Goal: Find specific page/section: Find specific page/section

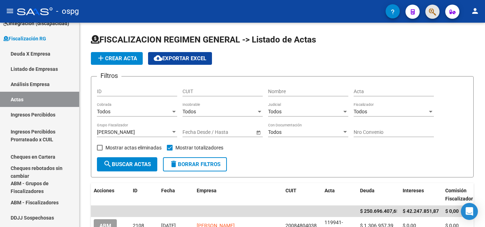
click at [426, 13] on button "button" at bounding box center [432, 12] width 14 height 14
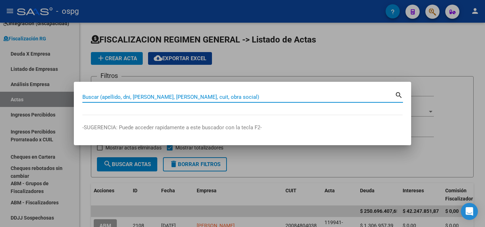
click at [170, 95] on input "Buscar (apellido, dni, [PERSON_NAME], [PERSON_NAME], cuit, obra social)" at bounding box center [238, 97] width 312 height 6
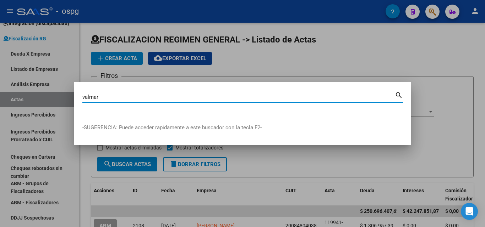
type input "valmar"
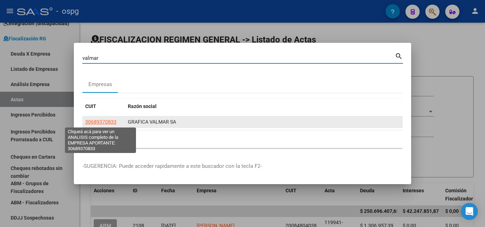
click at [96, 120] on span "30689370833" at bounding box center [100, 122] width 31 height 6
type textarea "30689370833"
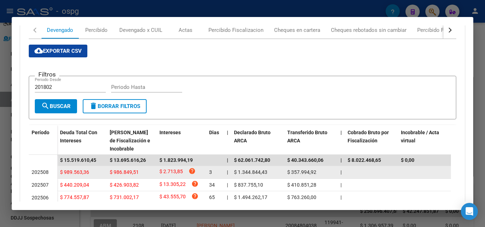
scroll to position [106, 0]
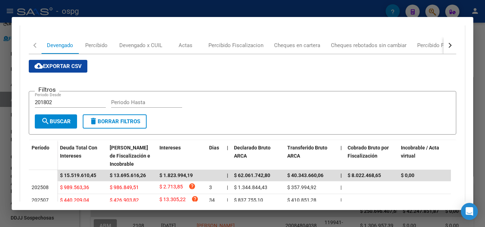
click at [446, 45] on div "button" at bounding box center [448, 45] width 5 height 5
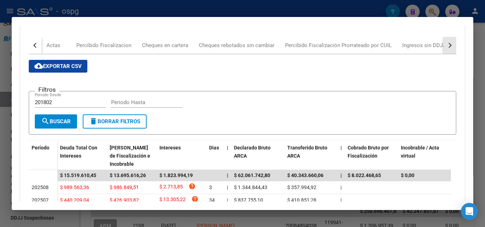
click at [446, 46] on div "button" at bounding box center [448, 45] width 5 height 5
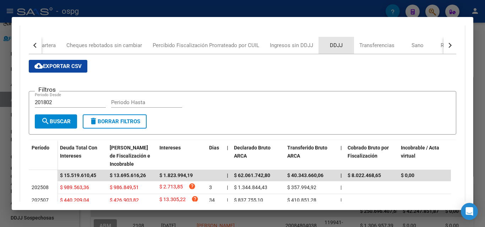
click at [337, 45] on div "DDJJ" at bounding box center [336, 46] width 13 height 8
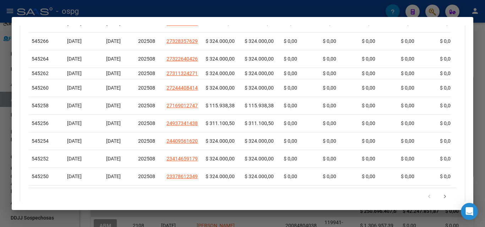
scroll to position [308, 0]
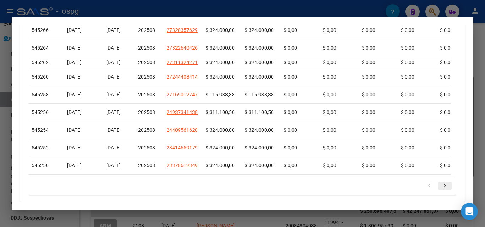
click at [440, 191] on icon "go to next page" at bounding box center [444, 187] width 9 height 9
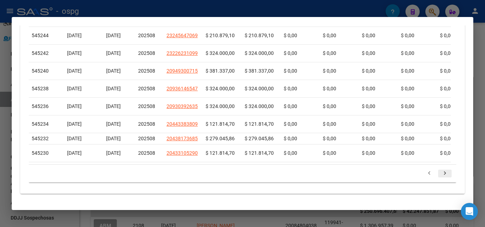
click at [440, 175] on icon "go to next page" at bounding box center [444, 174] width 9 height 9
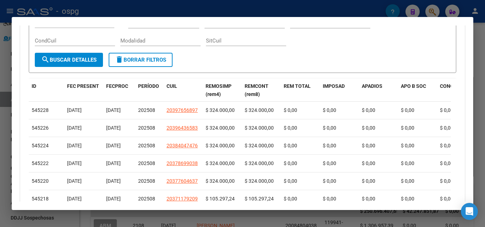
scroll to position [333, 0]
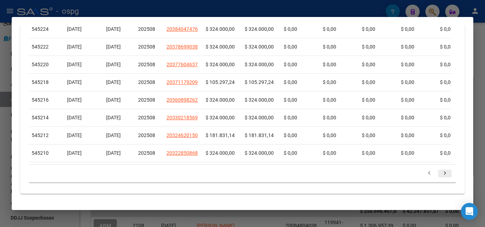
click at [440, 175] on icon "go to next page" at bounding box center [444, 174] width 9 height 9
click at [440, 173] on icon "go to next page" at bounding box center [444, 174] width 9 height 9
click at [440, 174] on icon "go to next page" at bounding box center [444, 174] width 9 height 9
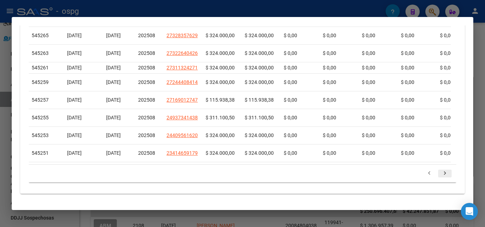
click at [440, 175] on icon "go to next page" at bounding box center [444, 174] width 9 height 9
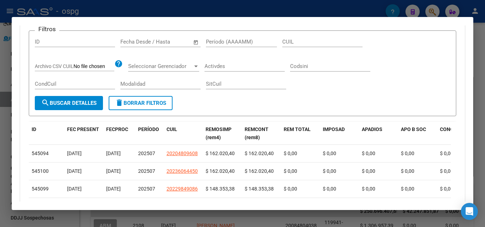
scroll to position [155, 0]
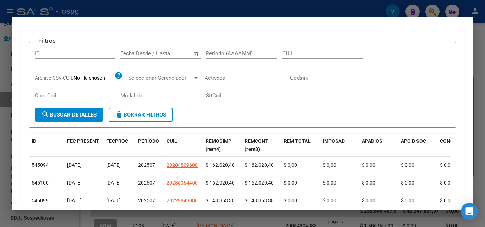
click at [0, 148] on div at bounding box center [242, 113] width 485 height 227
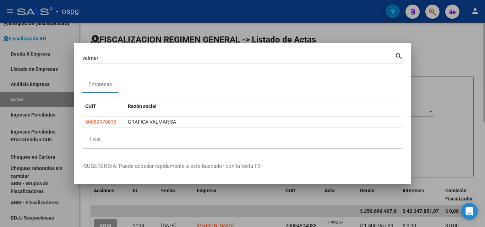
click at [457, 58] on div at bounding box center [242, 113] width 485 height 227
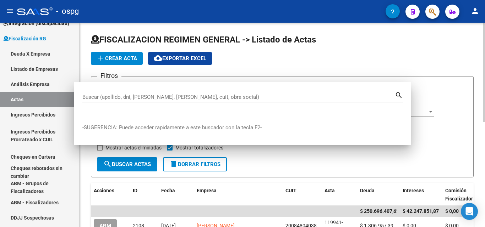
drag, startPoint x: 456, startPoint y: 58, endPoint x: 438, endPoint y: 34, distance: 30.4
click at [454, 56] on div "add Crear Acta cloud_download Exportar EXCEL" at bounding box center [282, 58] width 382 height 13
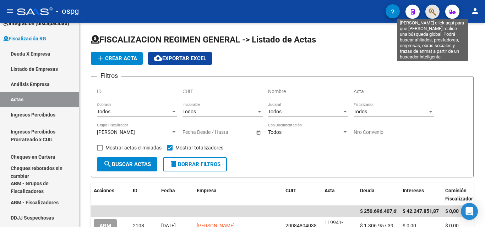
click at [431, 13] on icon "button" at bounding box center [432, 12] width 7 height 8
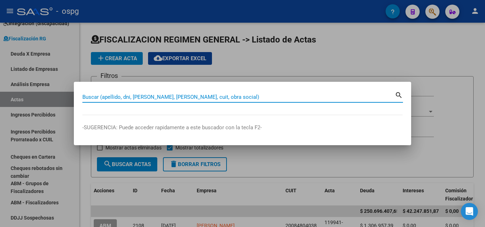
click at [161, 98] on input "Buscar (apellido, dni, [PERSON_NAME], [PERSON_NAME], cuit, obra social)" at bounding box center [238, 97] width 312 height 6
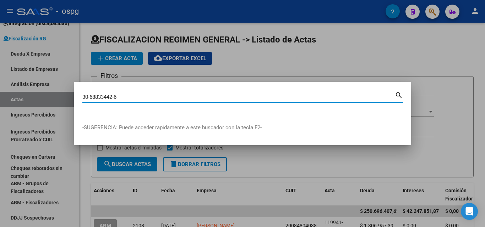
type input "30688334426"
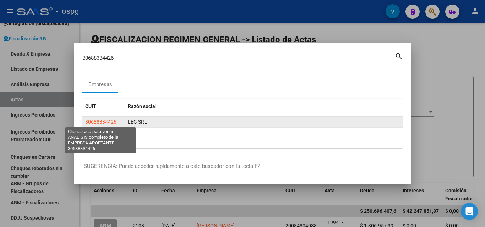
click at [106, 123] on span "30688334426" at bounding box center [100, 122] width 31 height 6
type textarea "30688334426"
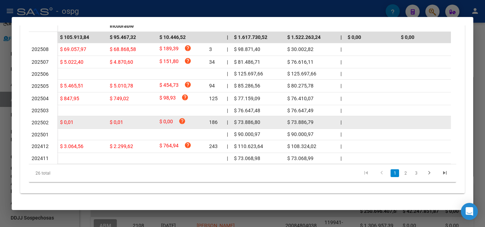
scroll to position [248, 0]
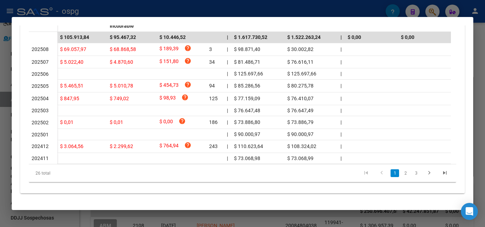
click at [0, 133] on div at bounding box center [242, 113] width 485 height 227
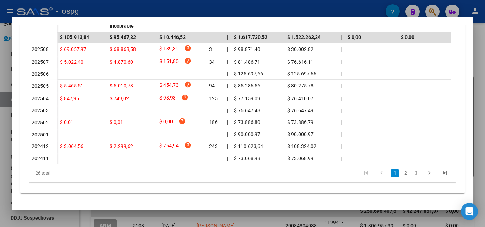
click at [0, 132] on div at bounding box center [242, 113] width 485 height 227
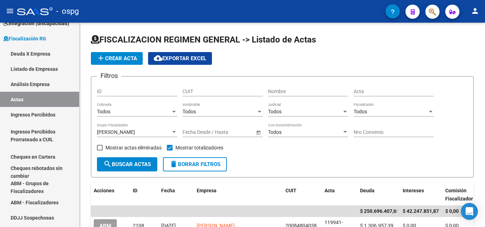
click at [439, 9] on button "button" at bounding box center [432, 12] width 14 height 14
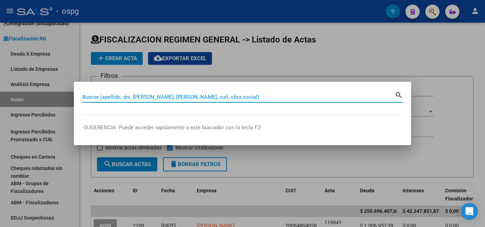
click at [206, 97] on input "Buscar (apellido, dni, [PERSON_NAME], [PERSON_NAME], cuit, obra social)" at bounding box center [238, 97] width 312 height 6
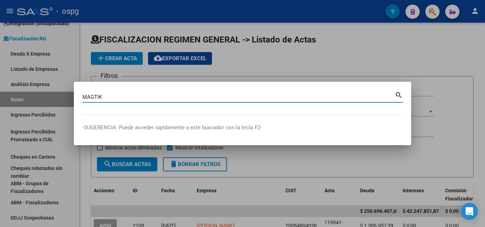
type input "MAGTIK"
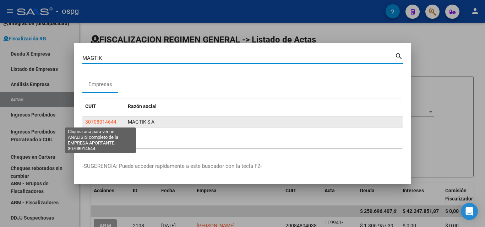
click at [93, 123] on span "30708014644" at bounding box center [100, 122] width 31 height 6
type textarea "30708014644"
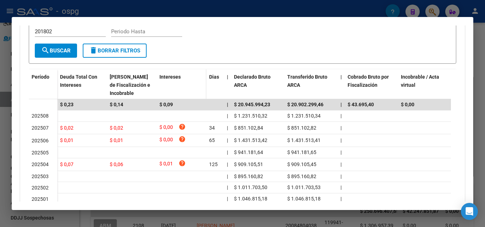
scroll to position [247, 0]
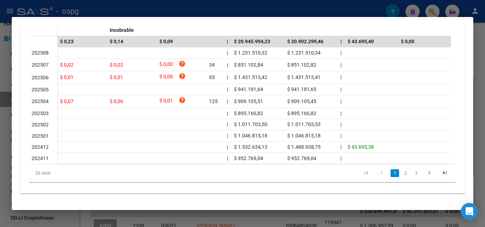
click at [0, 117] on div at bounding box center [242, 113] width 485 height 227
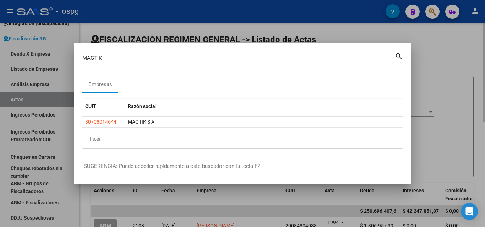
click at [432, 65] on div at bounding box center [242, 113] width 485 height 227
drag, startPoint x: 432, startPoint y: 64, endPoint x: 433, endPoint y: 54, distance: 10.4
click at [433, 54] on app-list-header "FISCALIZACION REGIMEN GENERAL -> Listado de Actas add Crear Acta cloud_download…" at bounding box center [282, 106] width 382 height 144
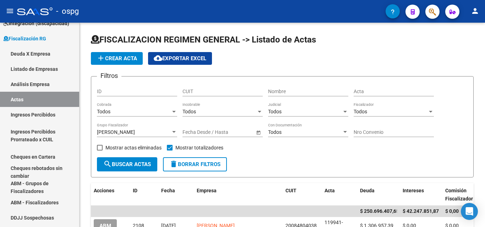
click at [433, 16] on span "button" at bounding box center [432, 12] width 7 height 15
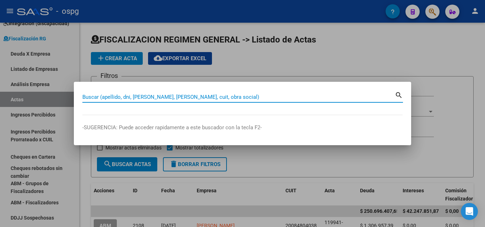
click at [178, 97] on input "Buscar (apellido, dni, [PERSON_NAME], [PERSON_NAME], cuit, obra social)" at bounding box center [238, 97] width 312 height 6
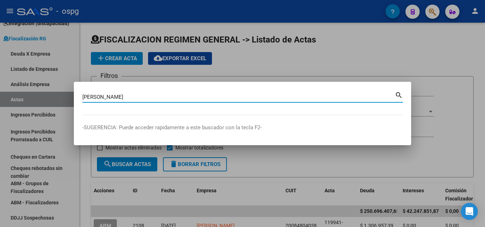
type input "[PERSON_NAME]"
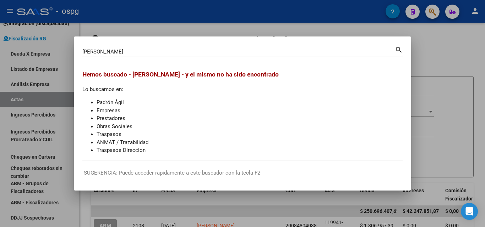
click at [480, 40] on div at bounding box center [242, 113] width 485 height 227
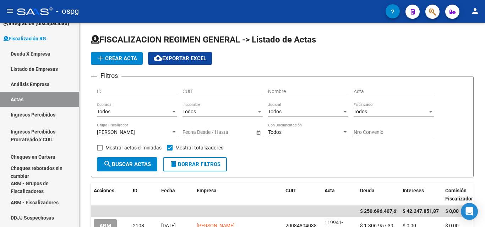
drag, startPoint x: 425, startPoint y: 8, endPoint x: 429, endPoint y: 10, distance: 4.3
click at [425, 8] on div at bounding box center [429, 11] width 20 height 15
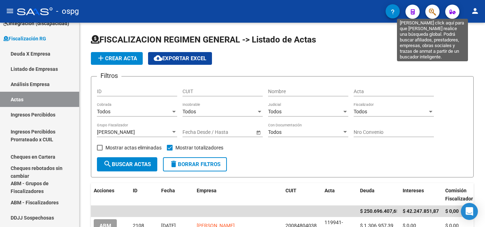
click at [429, 10] on icon "button" at bounding box center [432, 12] width 7 height 8
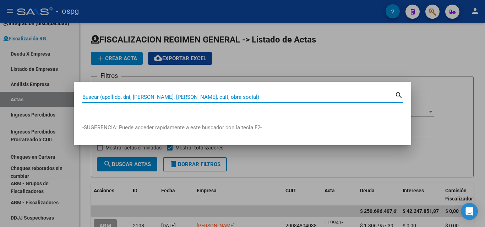
click at [188, 99] on input "Buscar (apellido, dni, [PERSON_NAME], [PERSON_NAME], cuit, obra social)" at bounding box center [238, 97] width 312 height 6
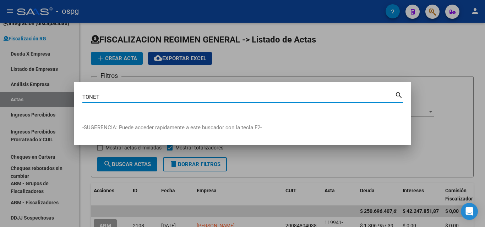
type input "TONET"
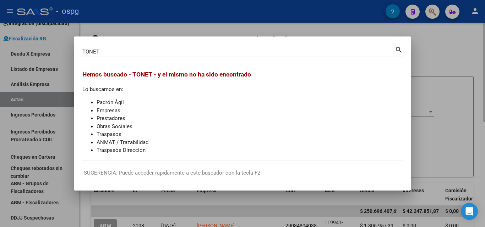
drag, startPoint x: 440, startPoint y: 63, endPoint x: 418, endPoint y: 26, distance: 42.8
click at [433, 52] on div at bounding box center [242, 113] width 485 height 227
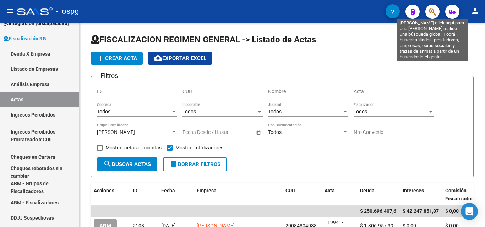
click at [431, 9] on icon "button" at bounding box center [432, 12] width 7 height 8
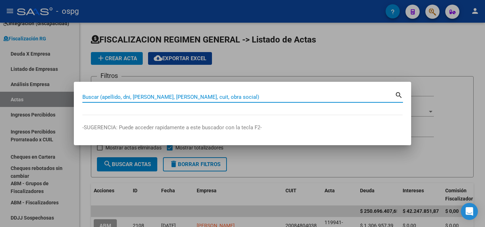
click at [193, 98] on input "Buscar (apellido, dni, [PERSON_NAME], [PERSON_NAME], cuit, obra social)" at bounding box center [238, 97] width 312 height 6
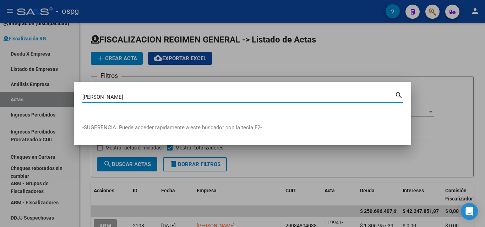
type input "[PERSON_NAME]"
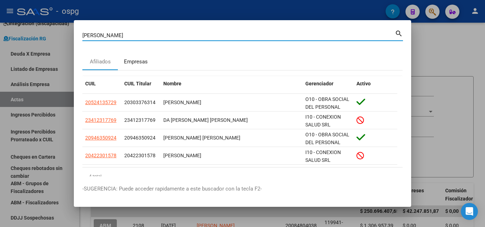
click at [138, 59] on div "Empresas" at bounding box center [136, 62] width 24 height 8
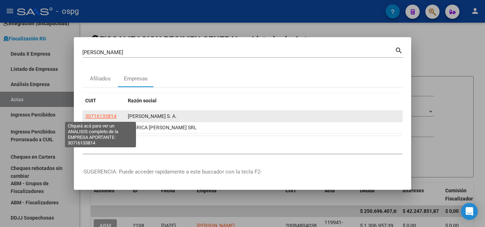
click at [93, 117] on span "30716133814" at bounding box center [100, 117] width 31 height 6
type textarea "30716133814"
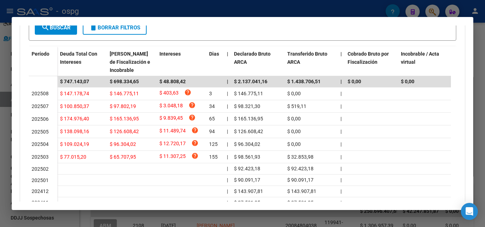
scroll to position [213, 0]
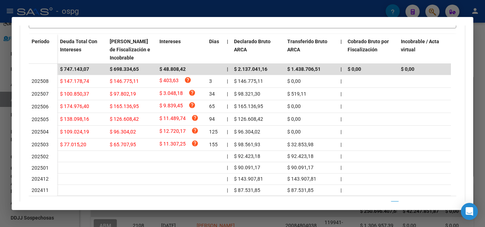
click at [484, 72] on div at bounding box center [242, 113] width 485 height 227
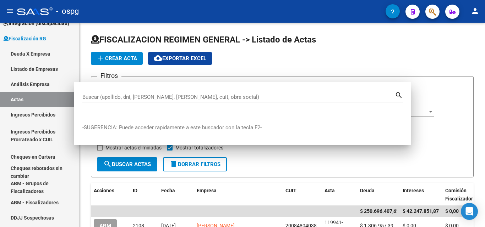
click at [474, 67] on div "FISCALIZACION REGIMEN GENERAL -> Listado de Actas add Crear Acta cloud_download…" at bounding box center [282, 230] width 407 height 415
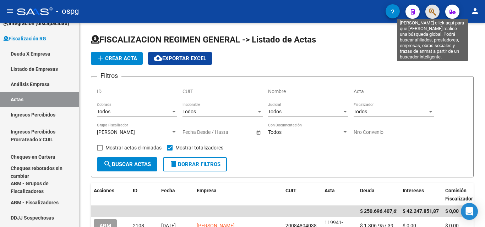
click at [429, 13] on icon "button" at bounding box center [432, 12] width 7 height 8
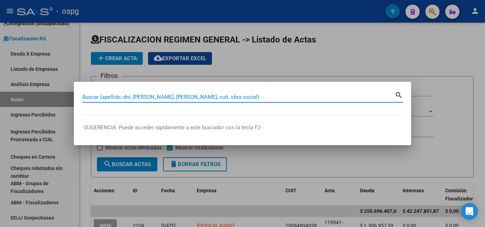
click at [97, 98] on input "Buscar (apellido, dni, [PERSON_NAME], [PERSON_NAME], cuit, obra social)" at bounding box center [238, 97] width 312 height 6
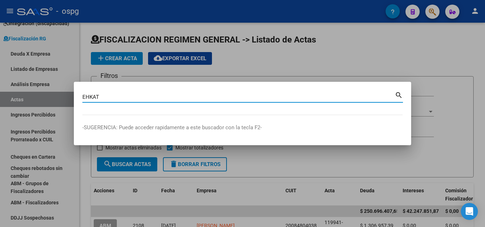
type input "EHKAT"
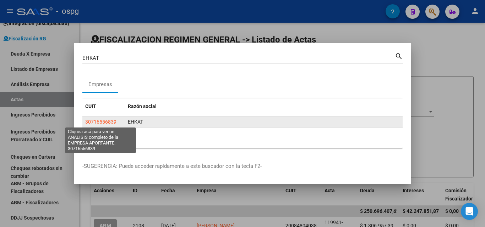
click at [92, 122] on span "30716556839" at bounding box center [100, 122] width 31 height 6
type textarea "30716556839"
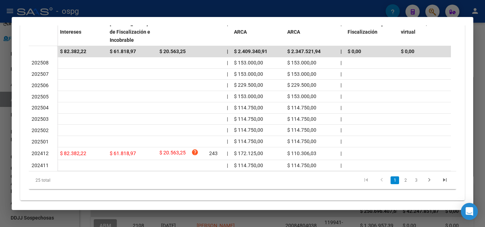
scroll to position [243, 0]
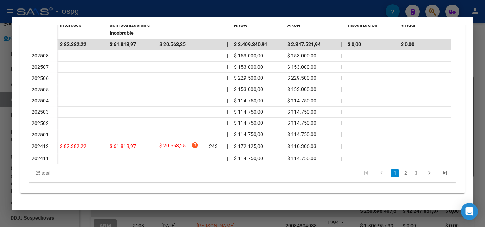
click at [0, 205] on div at bounding box center [242, 113] width 485 height 227
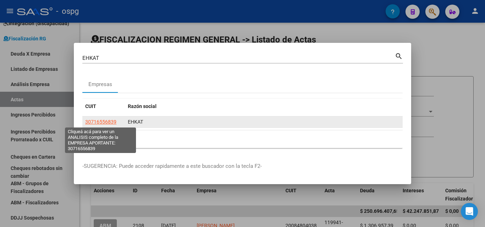
click at [109, 121] on span "30716556839" at bounding box center [100, 122] width 31 height 6
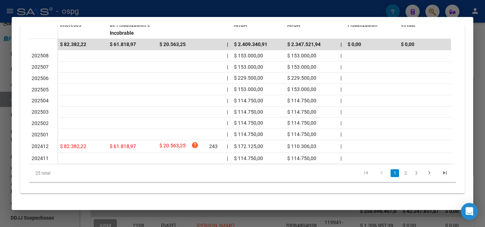
click at [484, 51] on div at bounding box center [242, 113] width 485 height 227
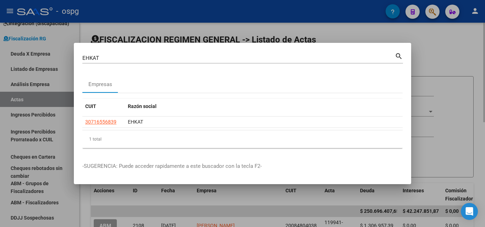
drag, startPoint x: 484, startPoint y: 51, endPoint x: 473, endPoint y: 46, distance: 11.9
click at [482, 50] on div at bounding box center [242, 113] width 485 height 227
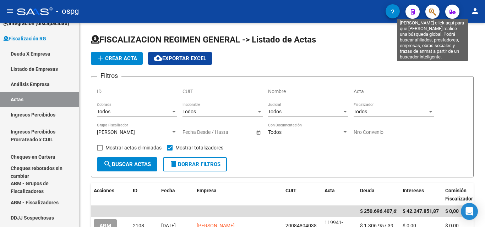
click at [428, 8] on button "button" at bounding box center [432, 12] width 14 height 14
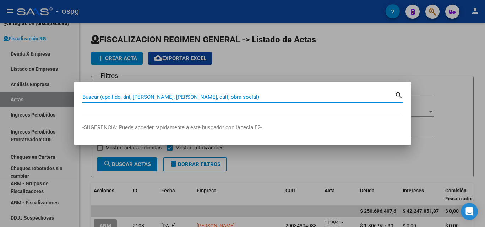
click at [135, 96] on input "Buscar (apellido, dni, [PERSON_NAME], [PERSON_NAME], cuit, obra social)" at bounding box center [238, 97] width 312 height 6
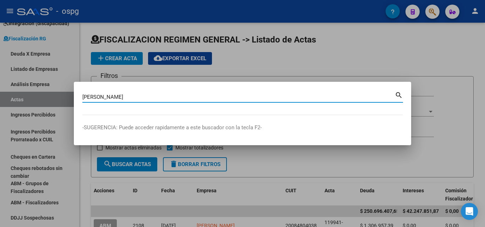
type input "[PERSON_NAME]"
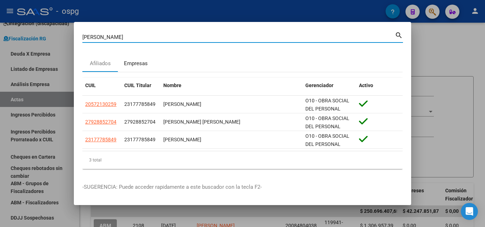
click at [133, 66] on div "Empresas" at bounding box center [136, 64] width 24 height 8
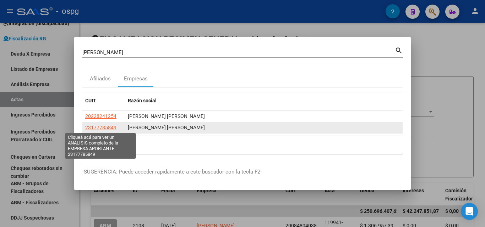
click at [102, 126] on span "23177785849" at bounding box center [100, 128] width 31 height 6
type textarea "23177785849"
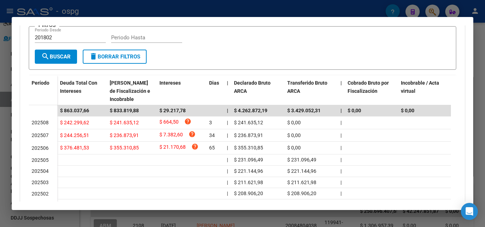
scroll to position [177, 0]
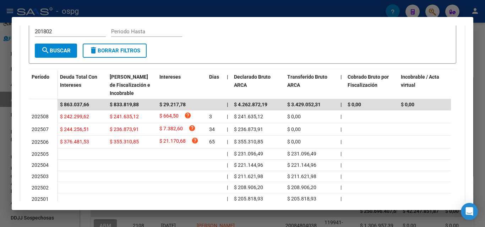
click at [0, 152] on div at bounding box center [242, 113] width 485 height 227
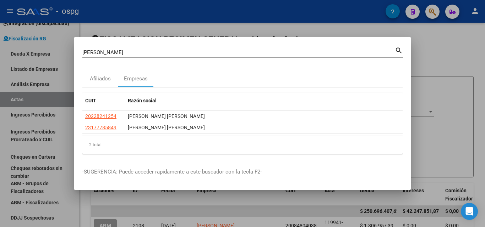
click at [183, 24] on div at bounding box center [242, 113] width 485 height 227
